Goal: Information Seeking & Learning: Learn about a topic

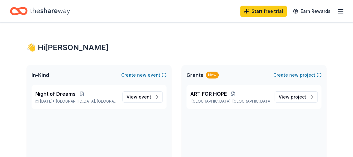
scroll to position [50, 0]
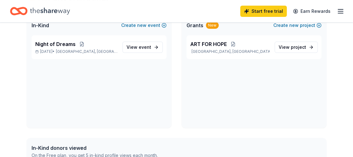
click at [218, 29] on div "New" at bounding box center [212, 25] width 13 height 7
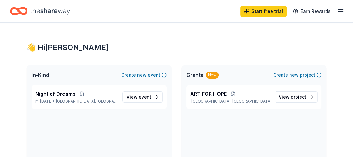
click at [336, 15] on icon "button" at bounding box center [339, 10] width 7 height 7
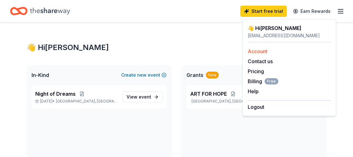
click at [263, 54] on link "Account" at bounding box center [257, 51] width 20 height 6
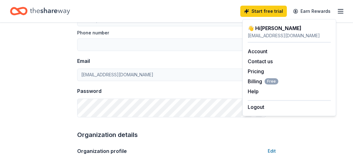
scroll to position [198, 0]
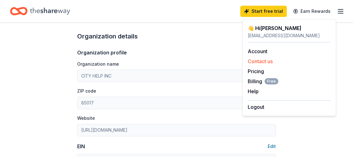
click at [272, 65] on button "Contact us" at bounding box center [259, 60] width 25 height 7
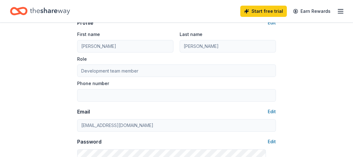
scroll to position [0, 0]
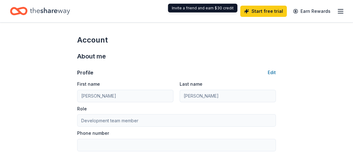
click at [337, 15] on icon "button" at bounding box center [339, 10] width 7 height 7
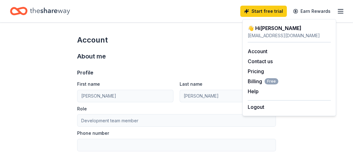
click at [301, 32] on div "👋 Hi [PERSON_NAME]" at bounding box center [288, 27] width 83 height 7
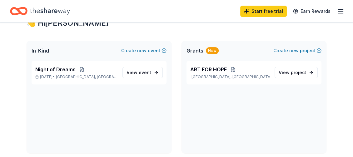
scroll to position [50, 0]
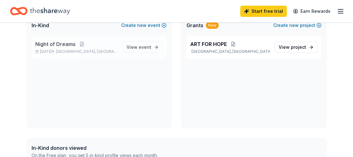
click at [59, 48] on span "Night of Dreams" at bounding box center [55, 43] width 40 height 7
click at [126, 51] on span "View event" at bounding box center [138, 46] width 25 height 7
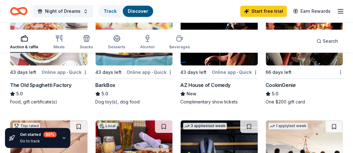
scroll to position [248, 0]
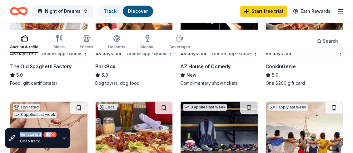
drag, startPoint x: 20, startPoint y: 122, endPoint x: 71, endPoint y: 128, distance: 51.8
click at [70, 128] on div "Get started 60 % Go to track" at bounding box center [37, 138] width 65 height 20
drag, startPoint x: 81, startPoint y: 138, endPoint x: 88, endPoint y: 135, distance: 8.0
click at [70, 138] on div "Get started 60 % Go to track" at bounding box center [37, 138] width 65 height 20
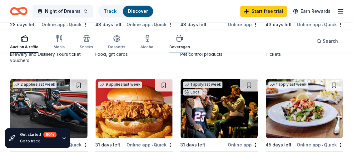
scroll to position [497, 0]
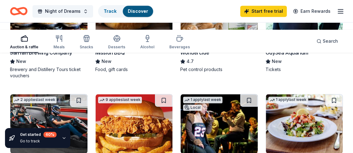
click at [153, 10] on div "Discover" at bounding box center [138, 11] width 30 height 11
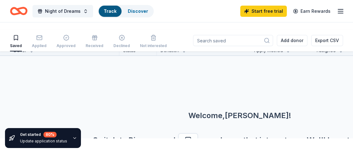
click at [193, 44] on input at bounding box center [233, 40] width 80 height 11
click at [193, 46] on input "[PERSON_NAME]" at bounding box center [233, 40] width 80 height 11
type input "[PERSON_NAME]"
click at [263, 43] on button at bounding box center [266, 40] width 7 height 7
click at [47, 46] on div "Applied" at bounding box center [39, 42] width 15 height 14
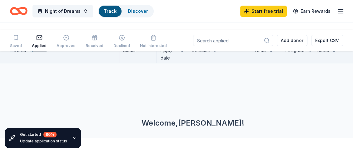
click at [22, 48] on div "Saved" at bounding box center [16, 45] width 12 height 5
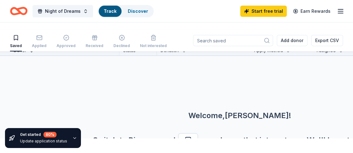
click at [34, 53] on button at bounding box center [31, 50] width 5 height 6
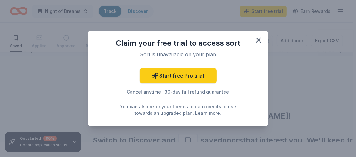
click at [88, 66] on div "Claim your free trial to access sort Sort is unavailable on your plan Start fre…" at bounding box center [178, 79] width 180 height 96
click at [263, 36] on icon "button" at bounding box center [258, 40] width 9 height 9
